Goal: Task Accomplishment & Management: Use online tool/utility

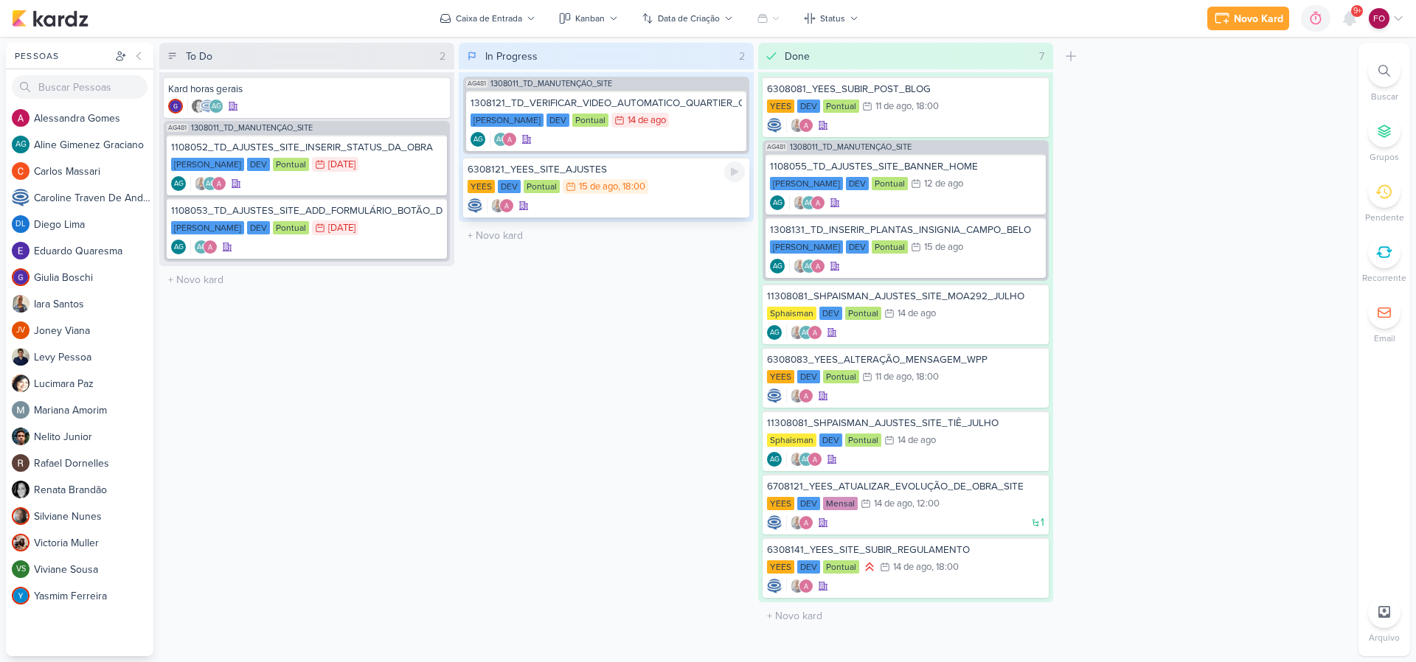
click at [684, 184] on div "YEES DEV Pontual 15/8 [DATE] 18:00" at bounding box center [606, 187] width 277 height 16
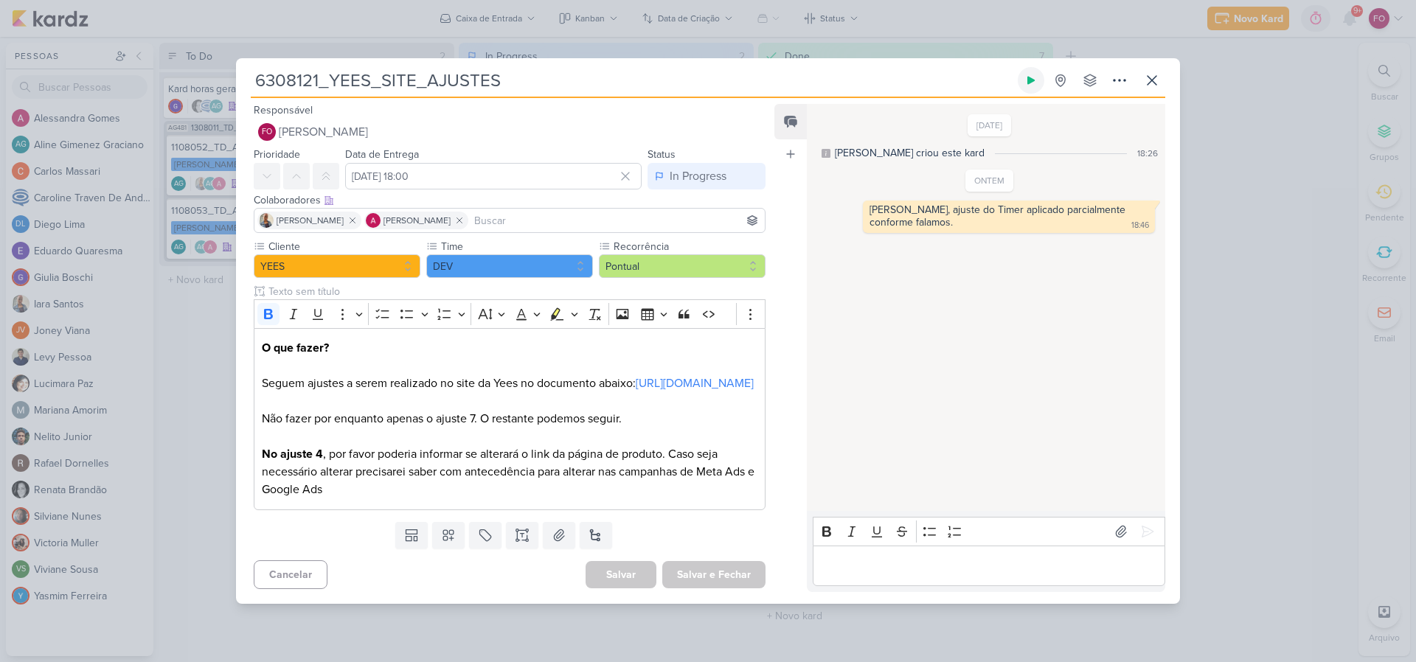
click at [1032, 77] on icon at bounding box center [1031, 81] width 7 height 8
click at [931, 294] on div "[DATE] [PERSON_NAME] criou este kard 18:26 ONTEM 18:46" at bounding box center [985, 308] width 357 height 406
click at [1069, 264] on div "[DATE] [PERSON_NAME] criou este kard 18:26 ONTEM 18:46" at bounding box center [985, 308] width 357 height 406
click at [1035, 74] on icon at bounding box center [1031, 80] width 12 height 12
click at [636, 384] on link "[URL][DOMAIN_NAME]" at bounding box center [695, 383] width 118 height 15
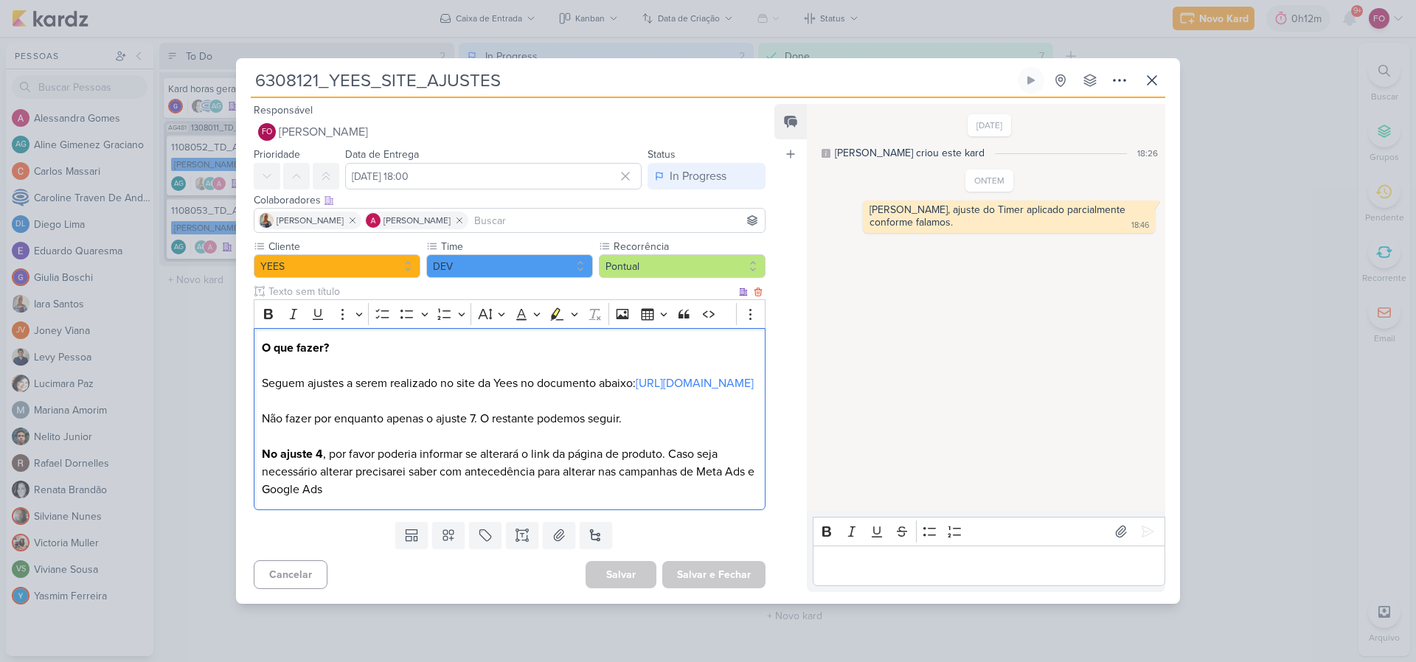
click at [340, 477] on p "O que fazer? Seguem ajustes a serem realizado no site da Yees no documento abai…" at bounding box center [510, 418] width 496 height 159
click at [1157, 72] on icon at bounding box center [1152, 81] width 18 height 18
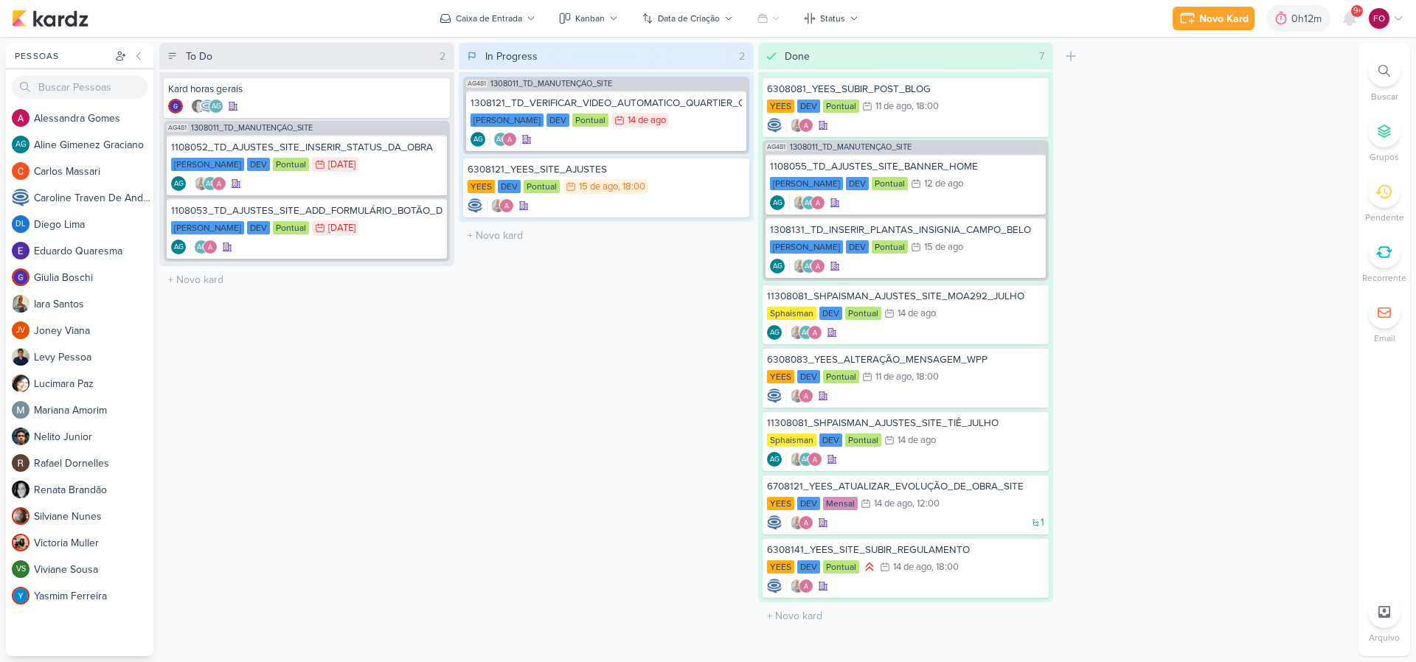
click at [1270, 84] on div "To Do 2 Mover Para Esquerda Mover Para Direita [GEOGRAPHIC_DATA] Kard horas ger…" at bounding box center [755, 350] width 1193 height 614
click at [1301, 24] on div "0h12m" at bounding box center [1309, 18] width 35 height 15
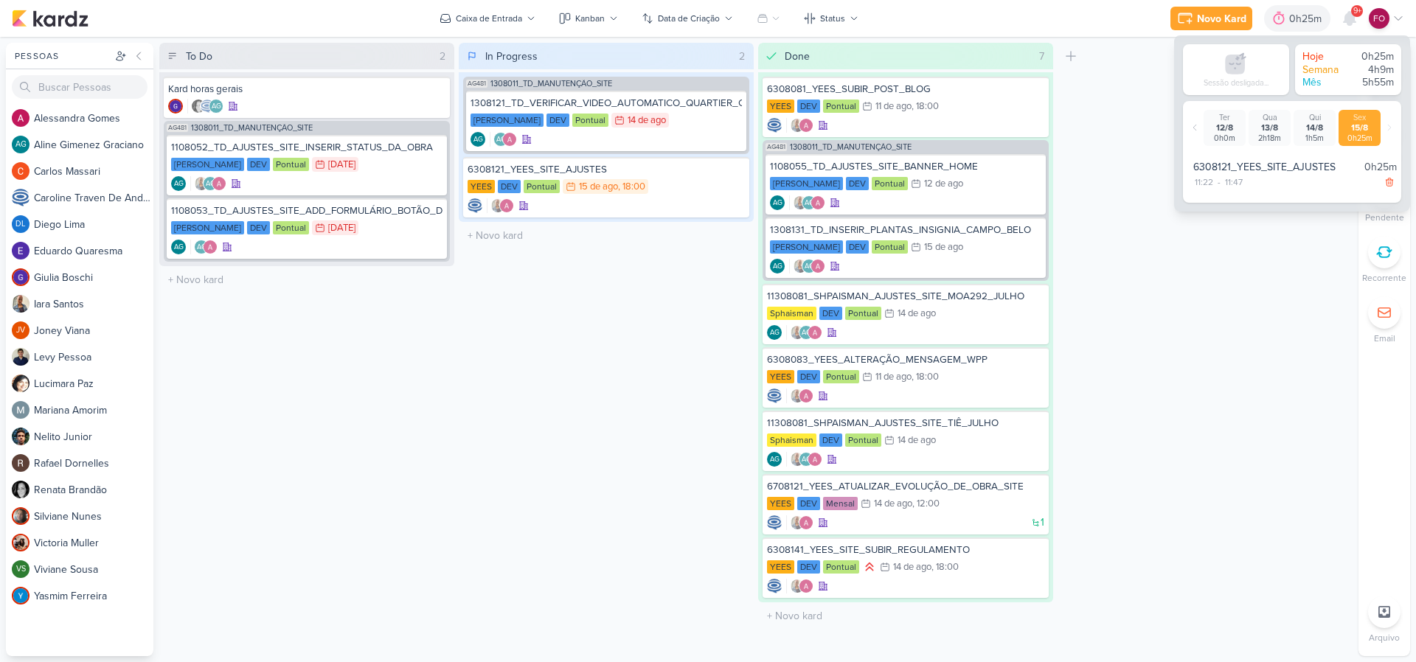
click at [1264, 293] on div "To Do 2 Mover Para Esquerda Mover Para Direita [GEOGRAPHIC_DATA] Kard horas ger…" at bounding box center [755, 350] width 1193 height 614
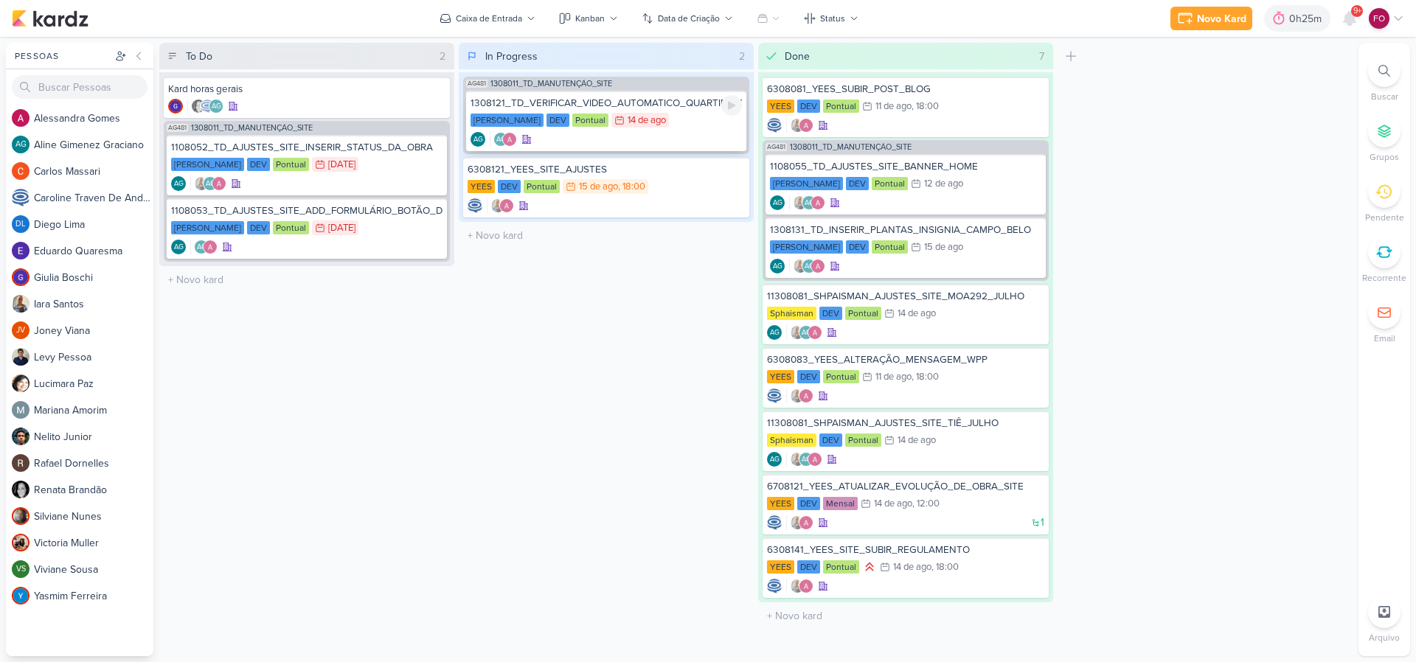
click at [683, 121] on div "[PERSON_NAME] DEV Pontual 14/8 [DATE]" at bounding box center [606, 121] width 271 height 16
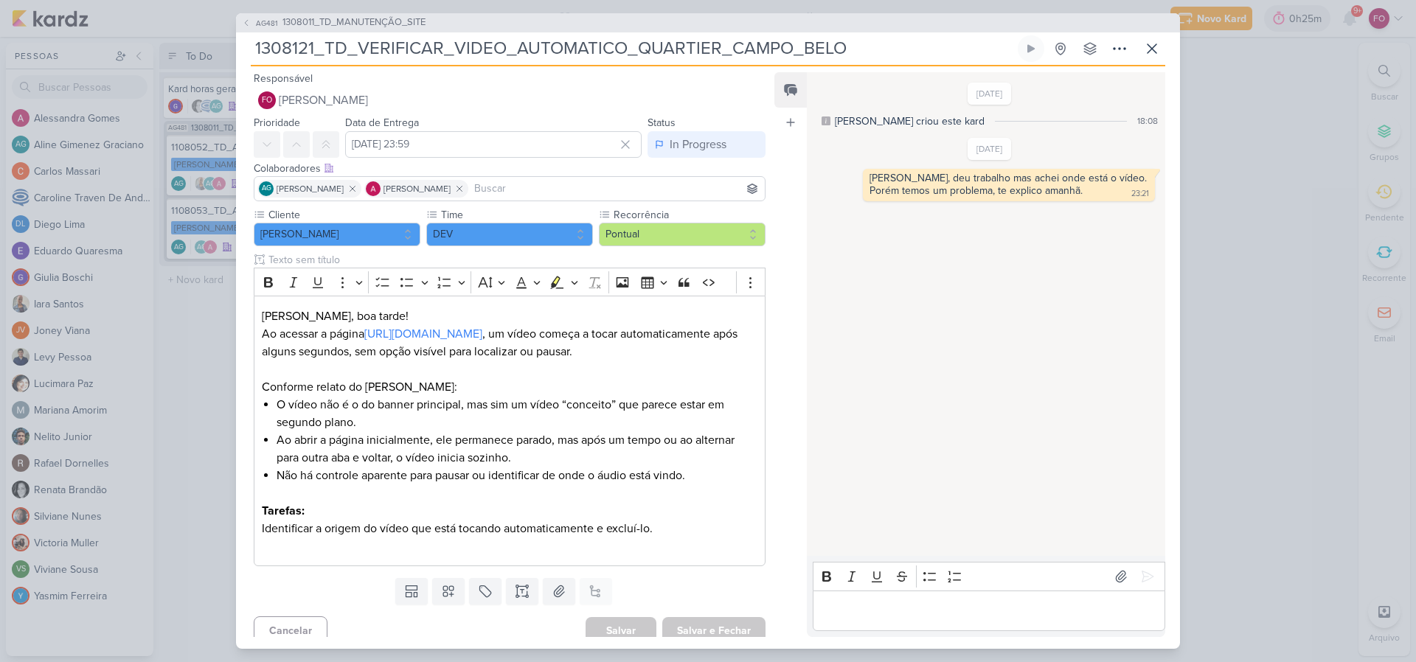
click at [983, 50] on input "1308121_TD_VERIFICAR_VIDEO_AUTOMATICO_QUARTIER_CAMPO_BELO" at bounding box center [633, 48] width 764 height 27
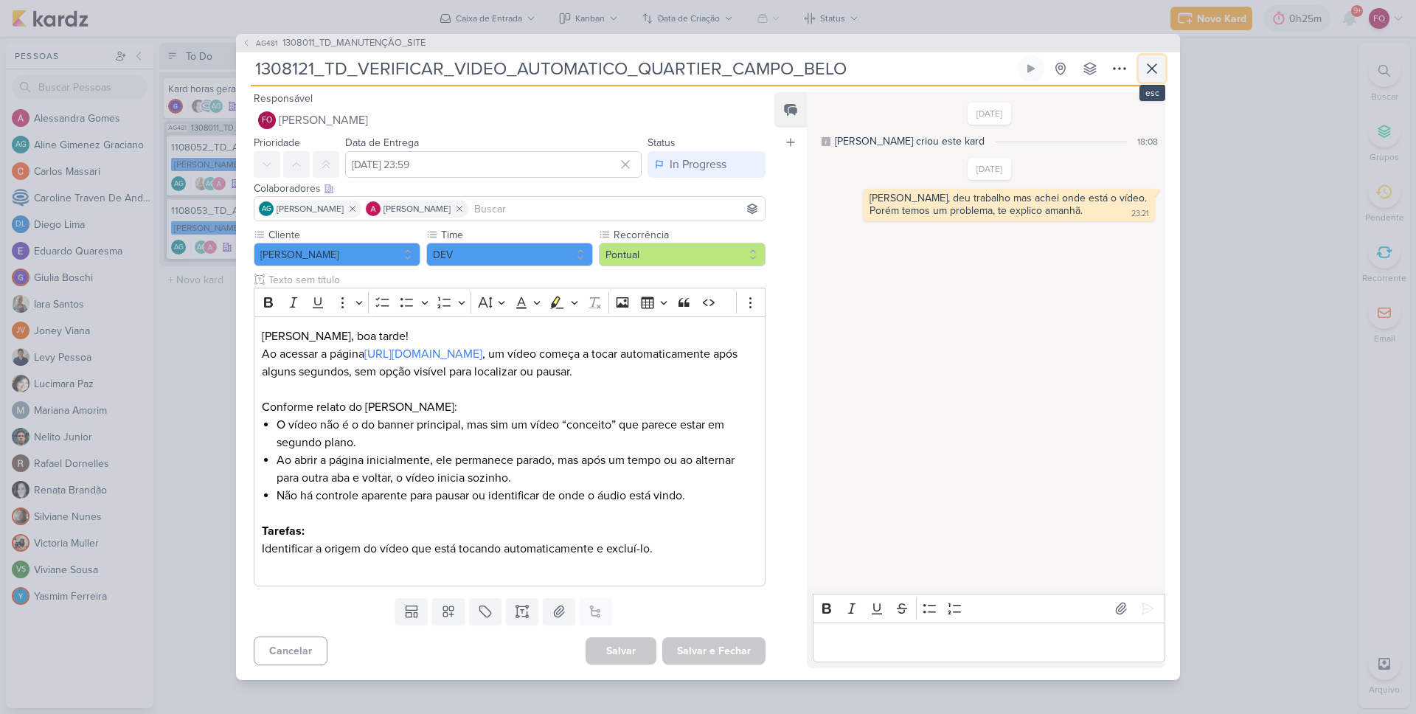
click at [1159, 60] on icon at bounding box center [1152, 69] width 18 height 18
